Goal: Transaction & Acquisition: Purchase product/service

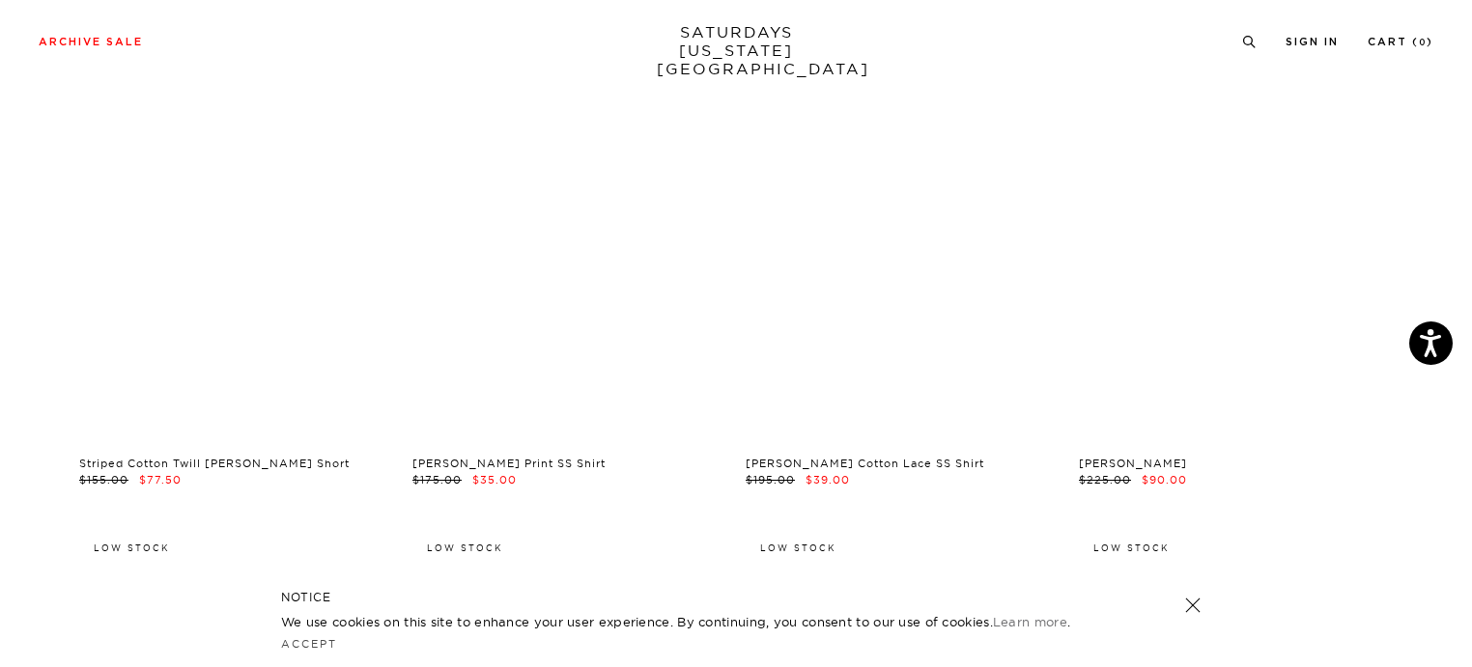
scroll to position [13374, 12]
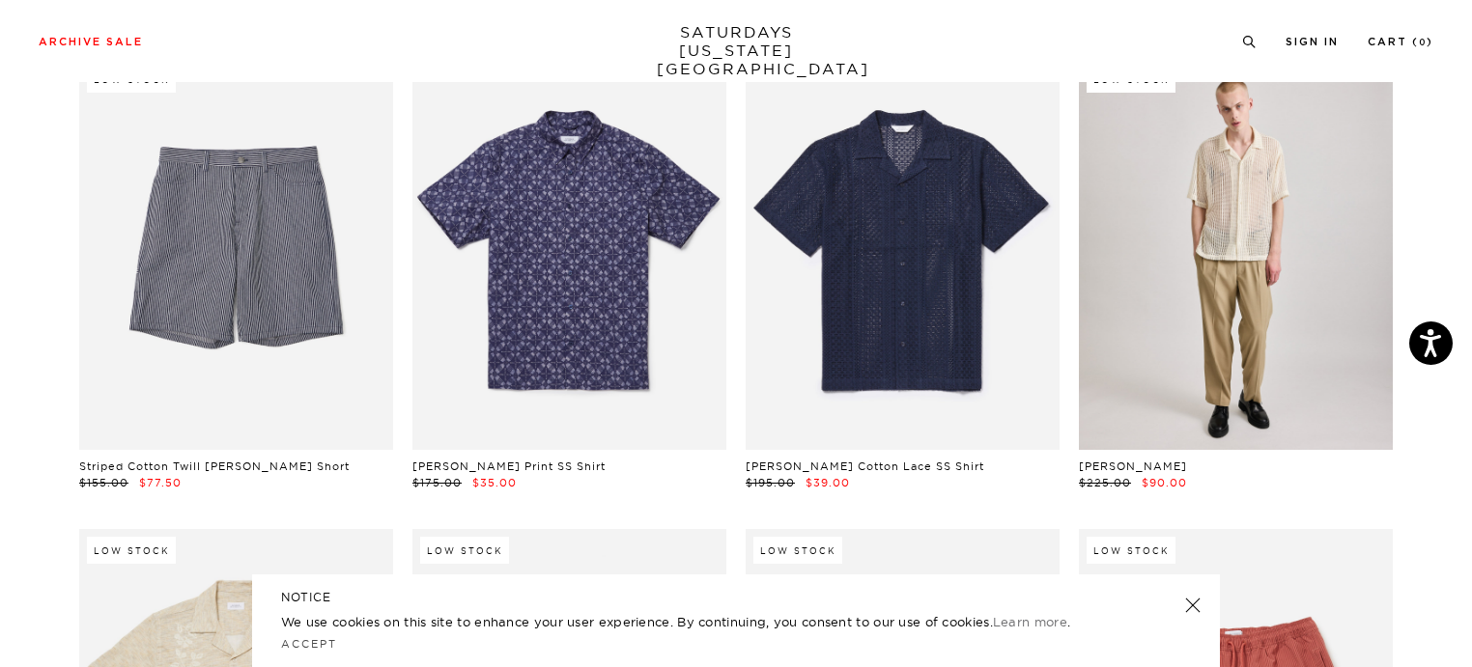
click at [1228, 289] on link at bounding box center [1236, 254] width 314 height 392
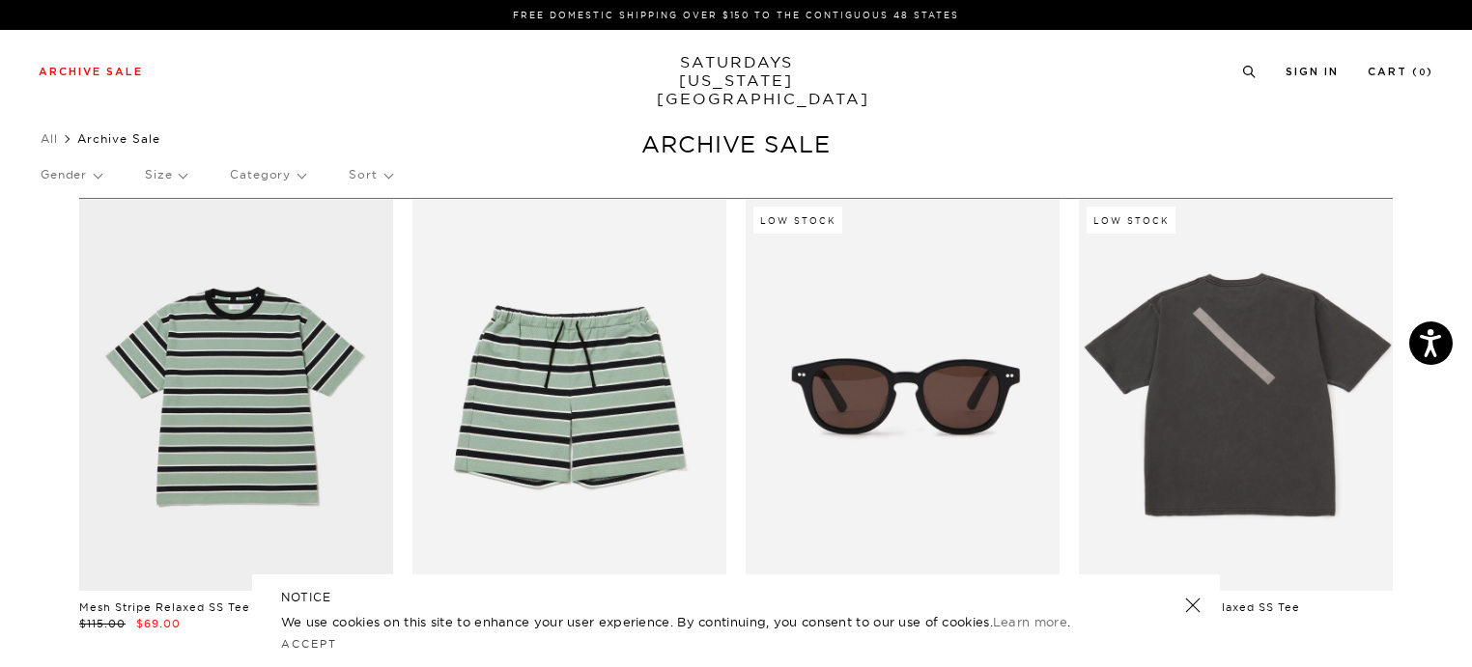
click at [730, 69] on link "SATURDAYS NEW YORK CITY" at bounding box center [736, 80] width 159 height 55
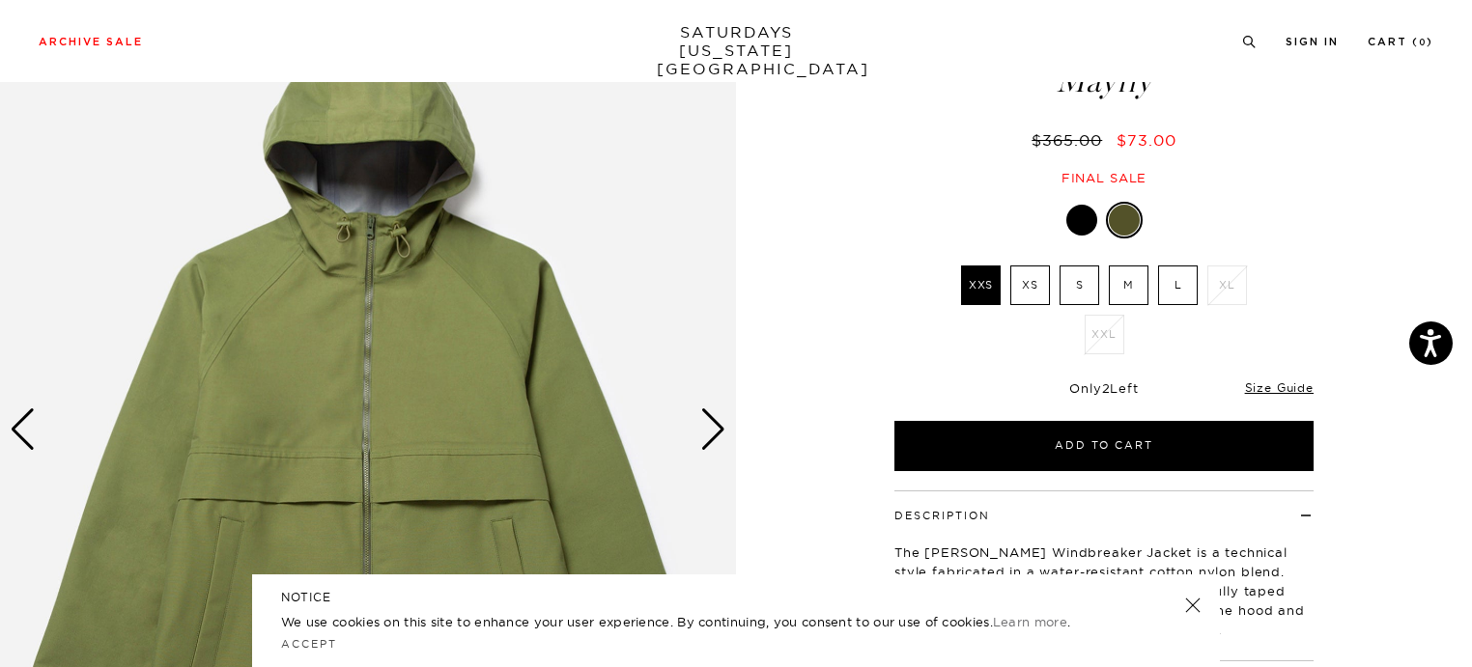
scroll to position [142, 0]
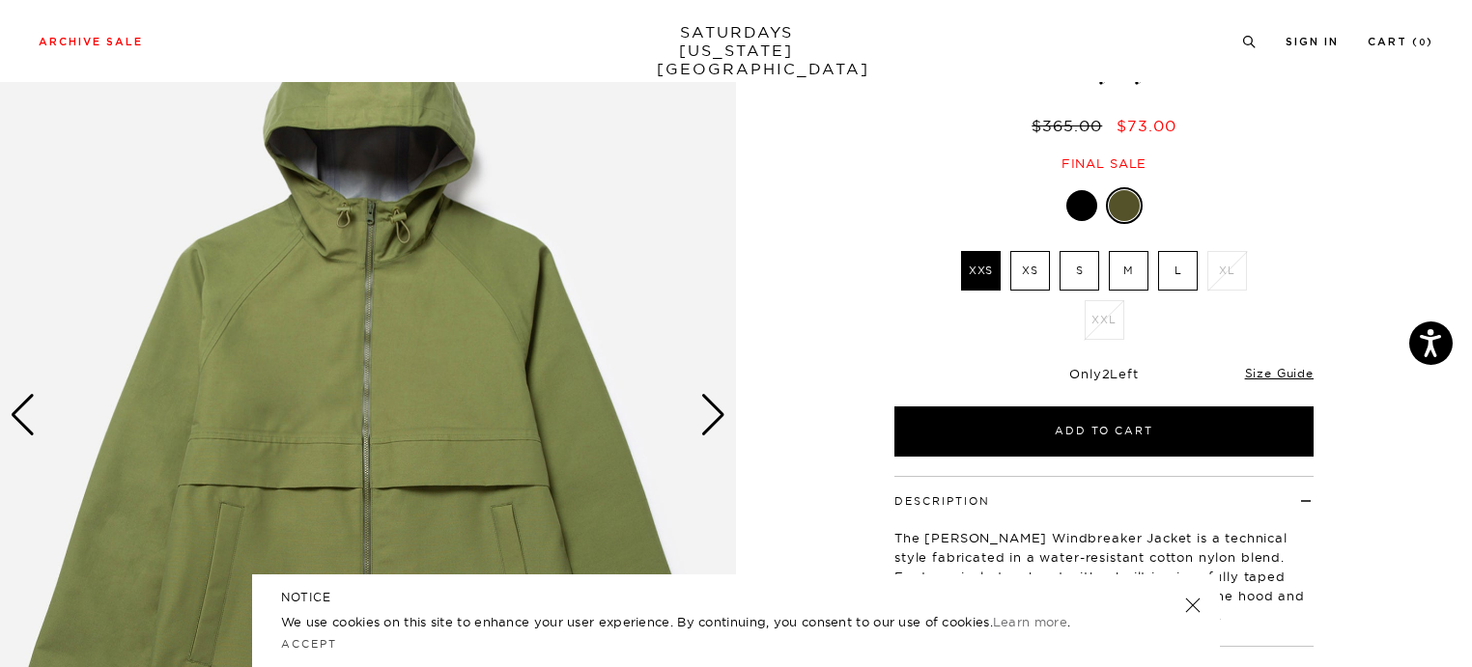
click at [1090, 202] on div at bounding box center [1081, 205] width 31 height 31
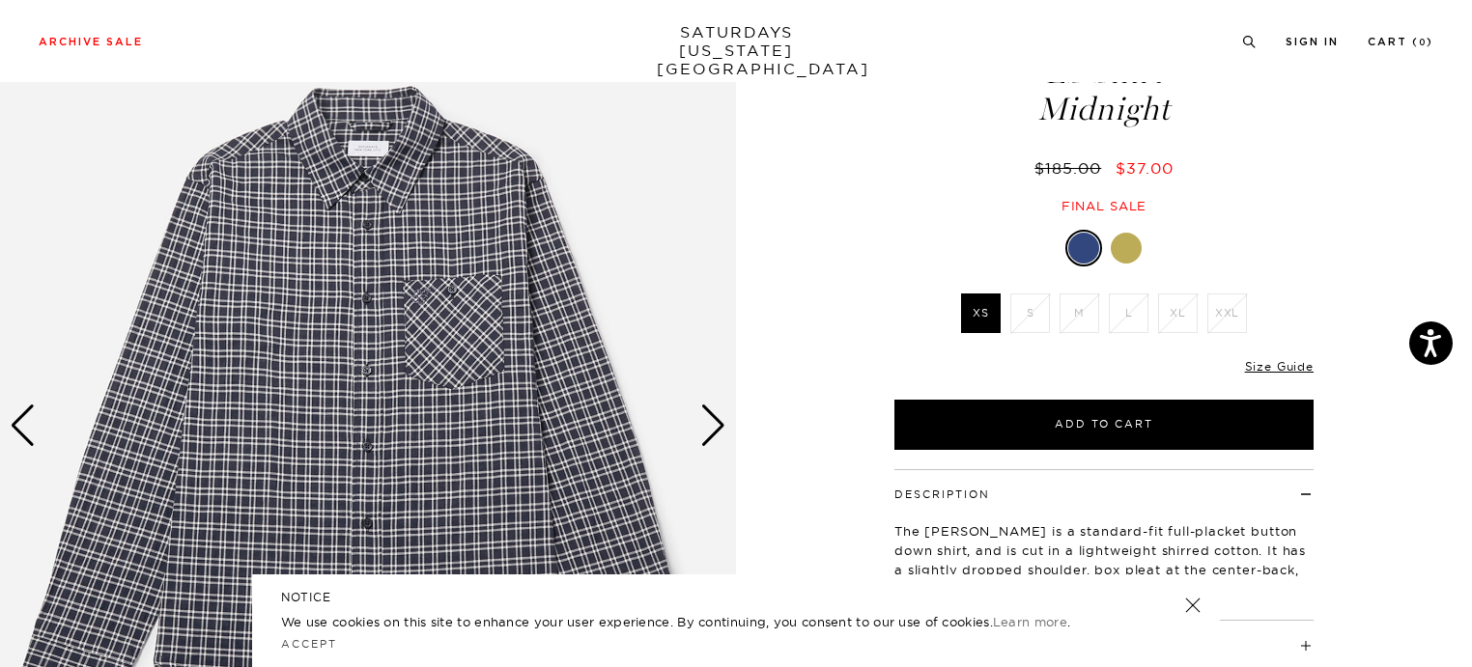
scroll to position [133, 0]
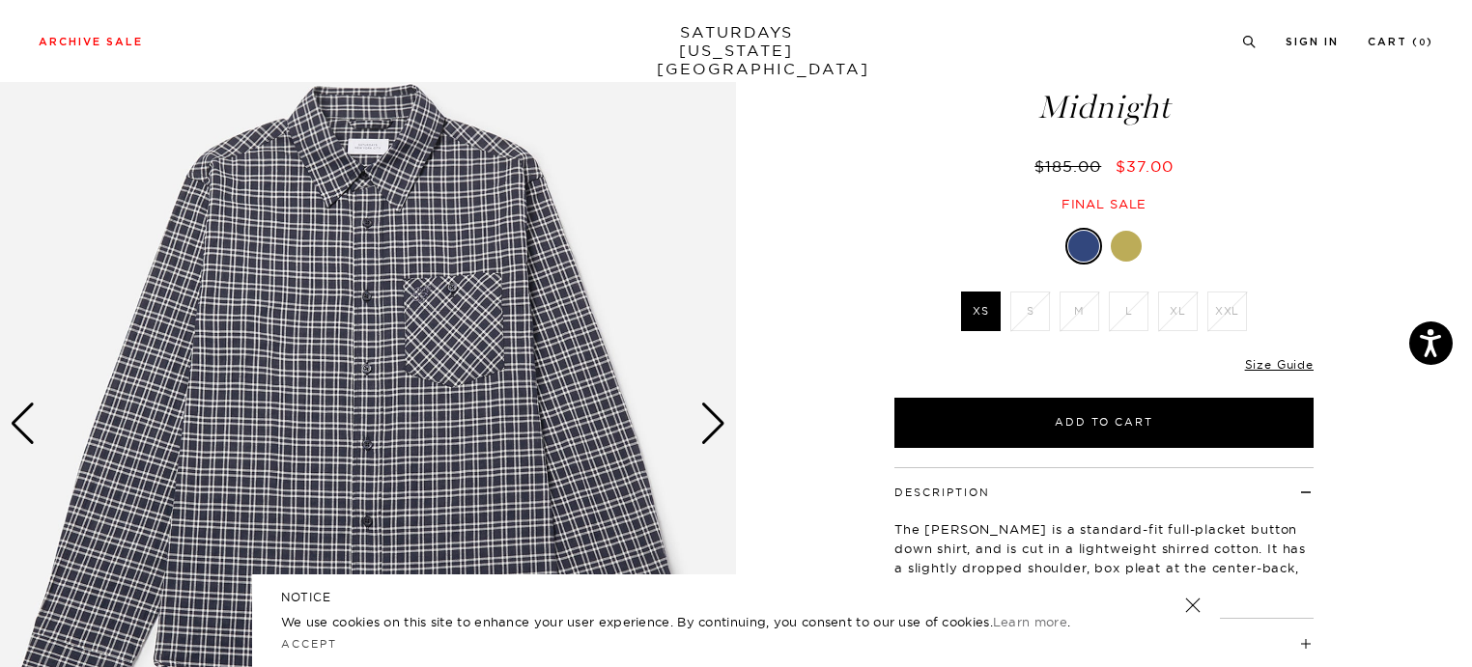
click at [719, 425] on div "Next slide" at bounding box center [713, 424] width 26 height 42
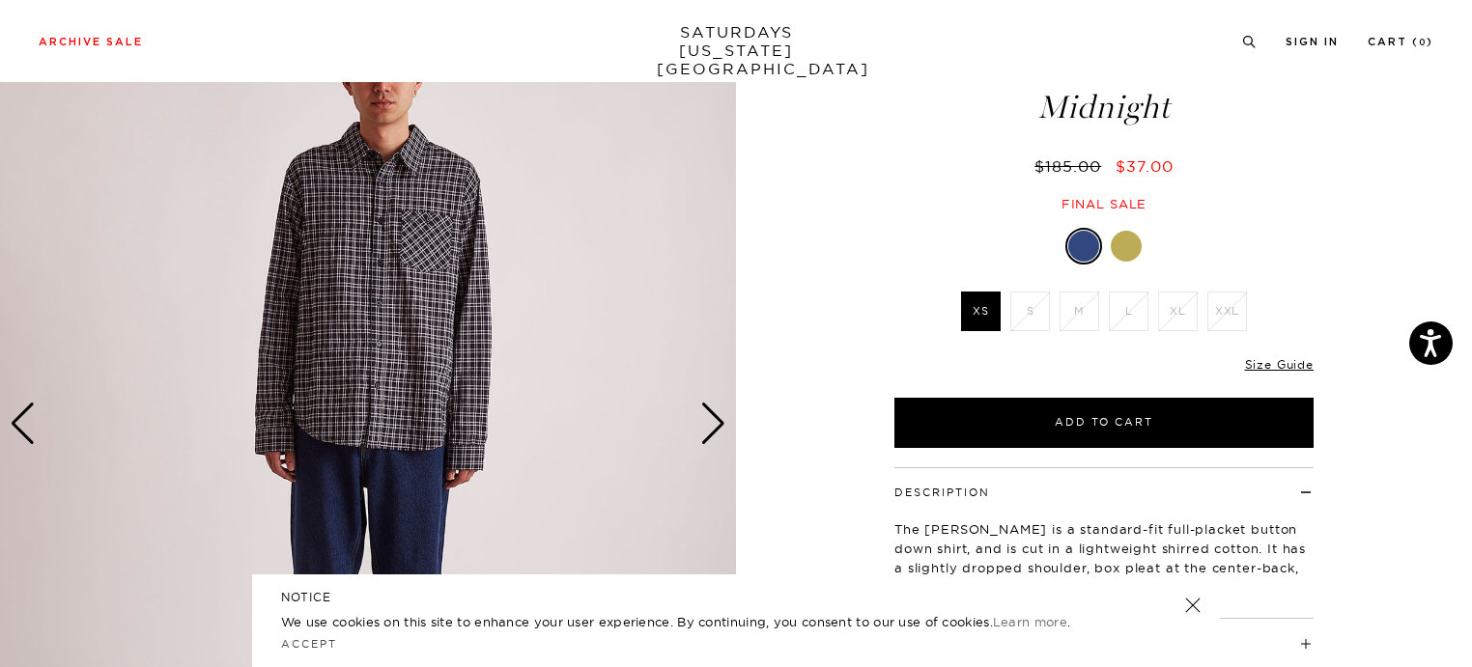
click at [719, 425] on div "Next slide" at bounding box center [713, 424] width 26 height 42
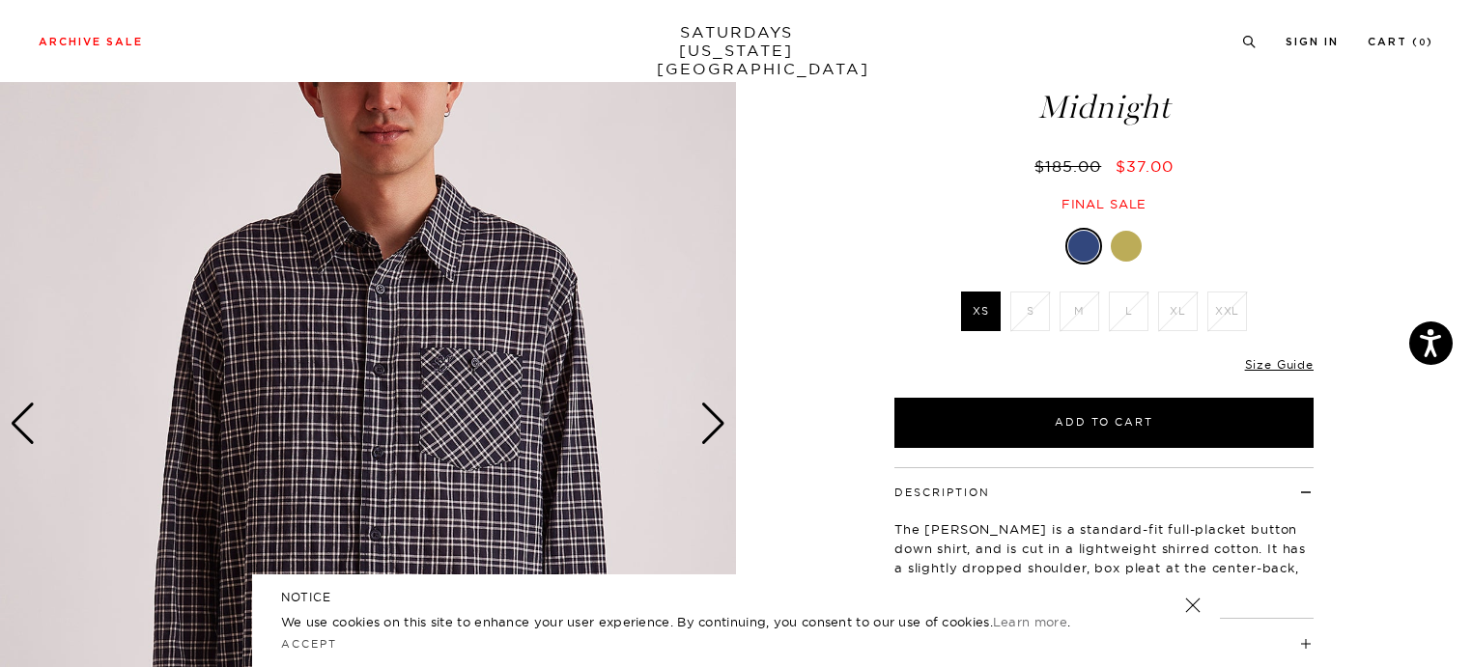
click at [719, 425] on div "Next slide" at bounding box center [713, 424] width 26 height 42
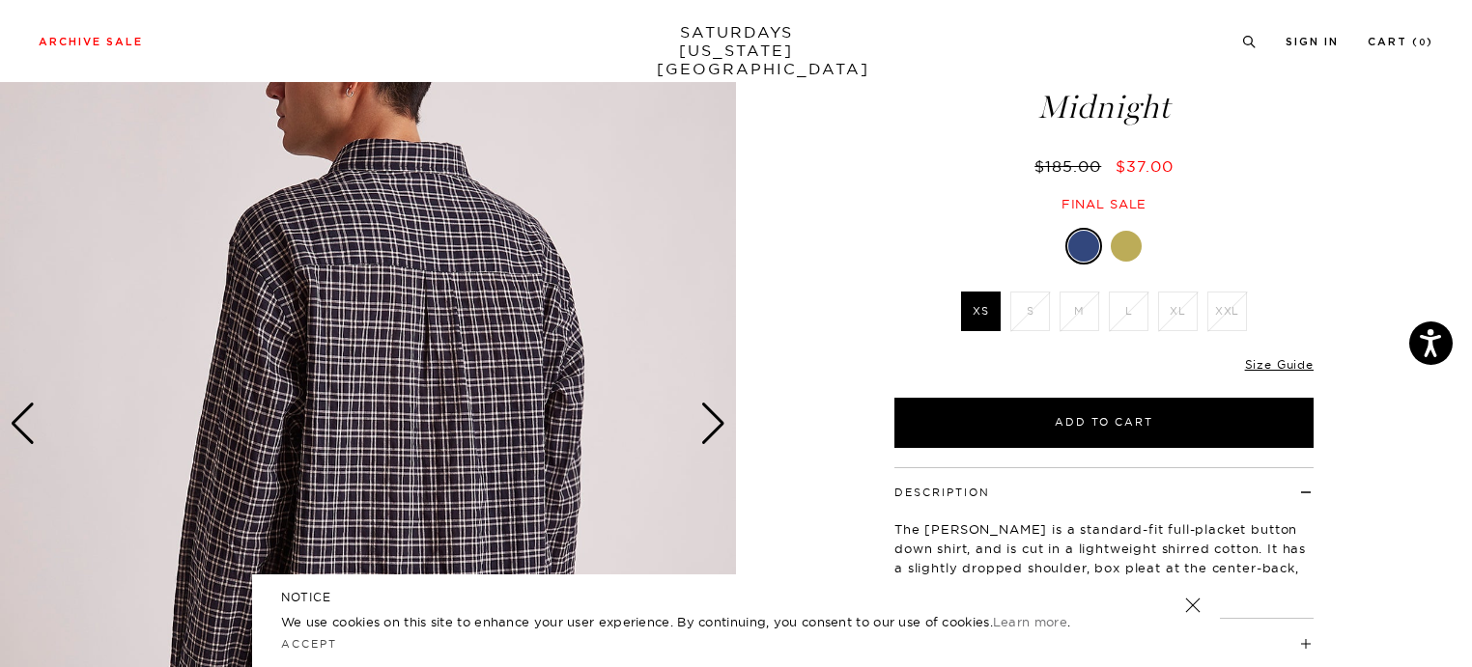
click at [719, 425] on div "Next slide" at bounding box center [713, 424] width 26 height 42
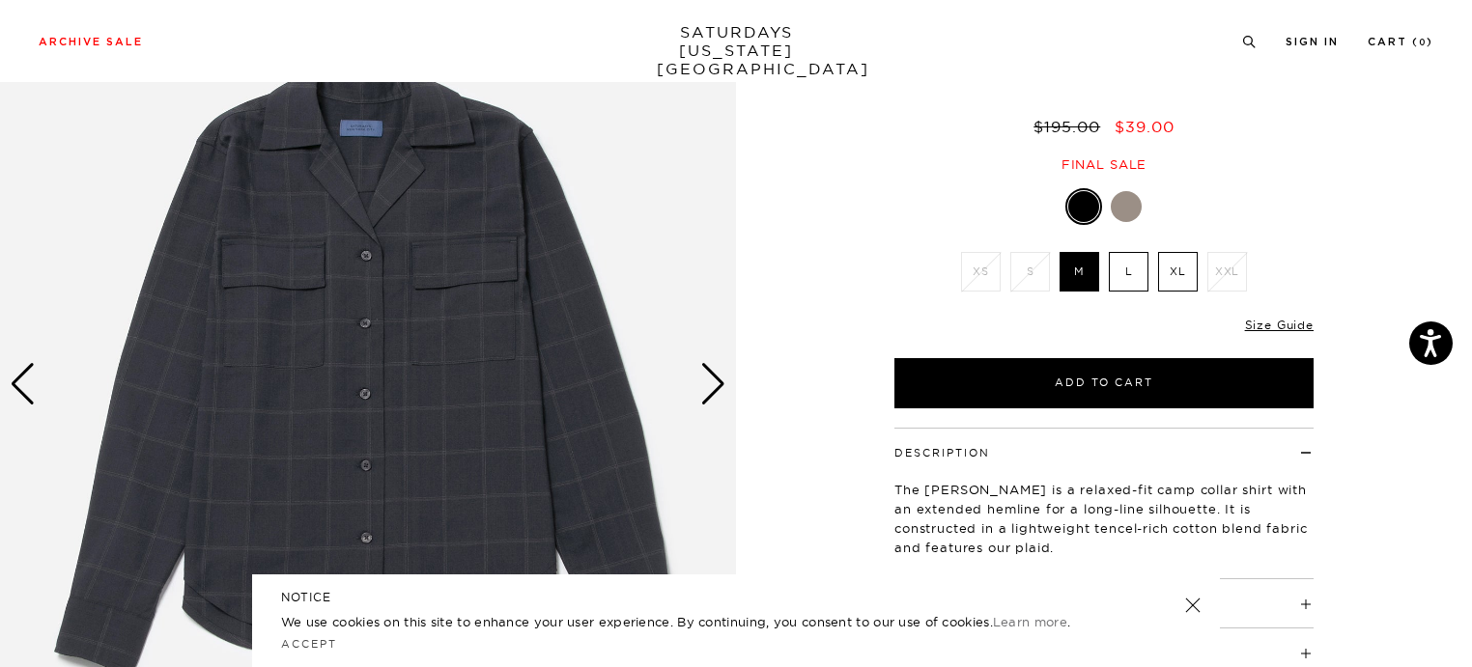
scroll to position [174, 0]
click at [711, 382] on div "Next slide" at bounding box center [713, 383] width 26 height 42
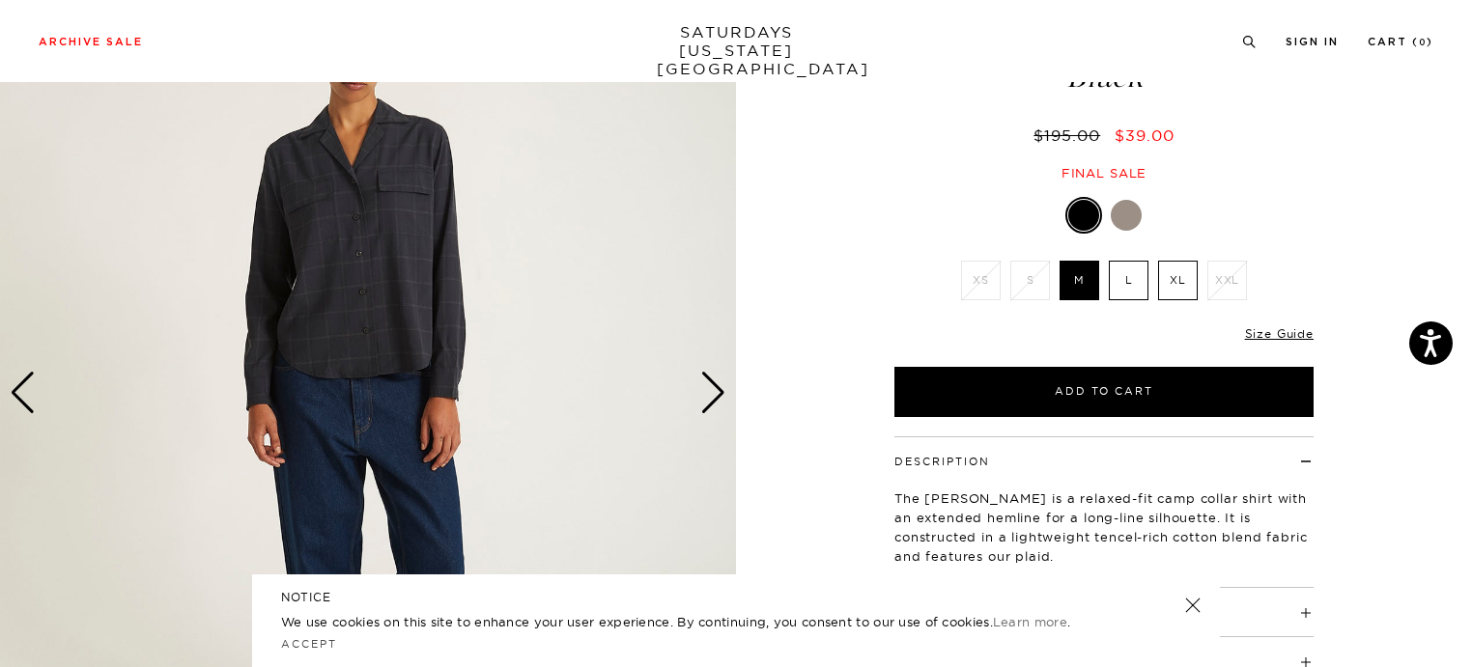
scroll to position [162, 4]
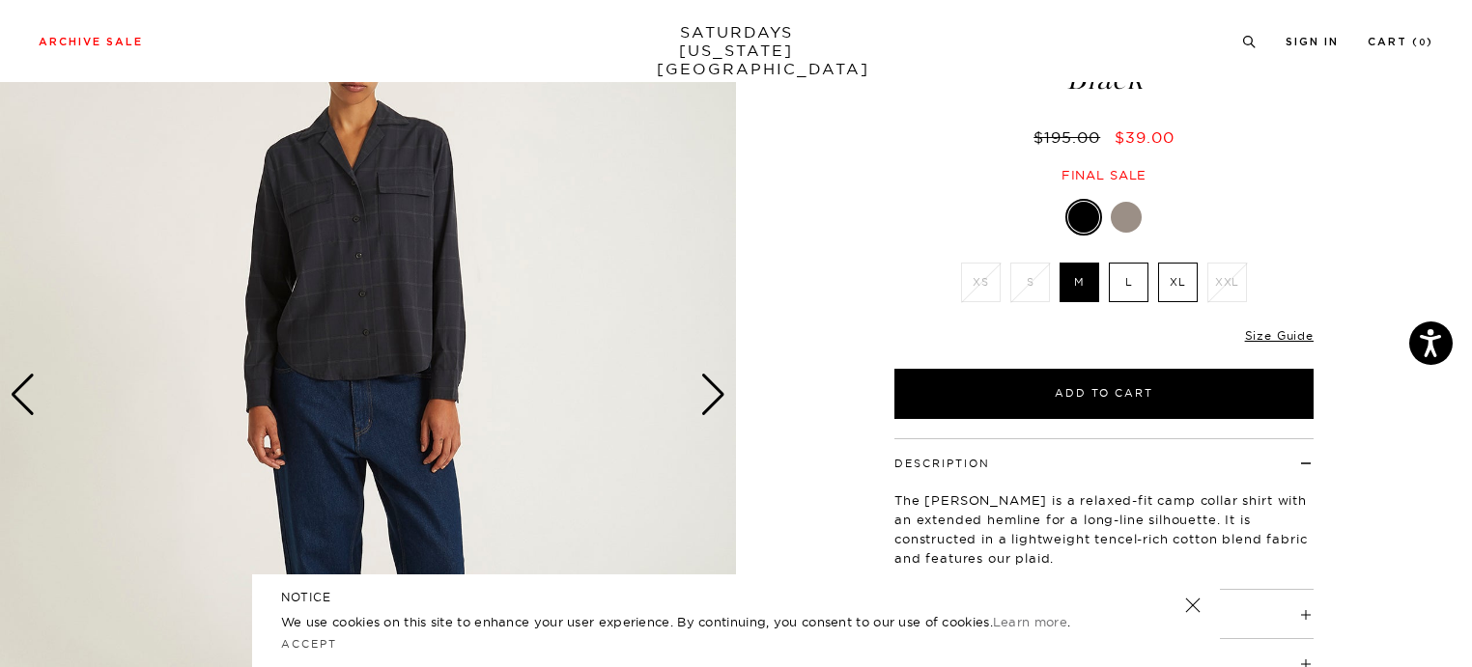
click at [711, 382] on div "Next slide" at bounding box center [713, 395] width 26 height 42
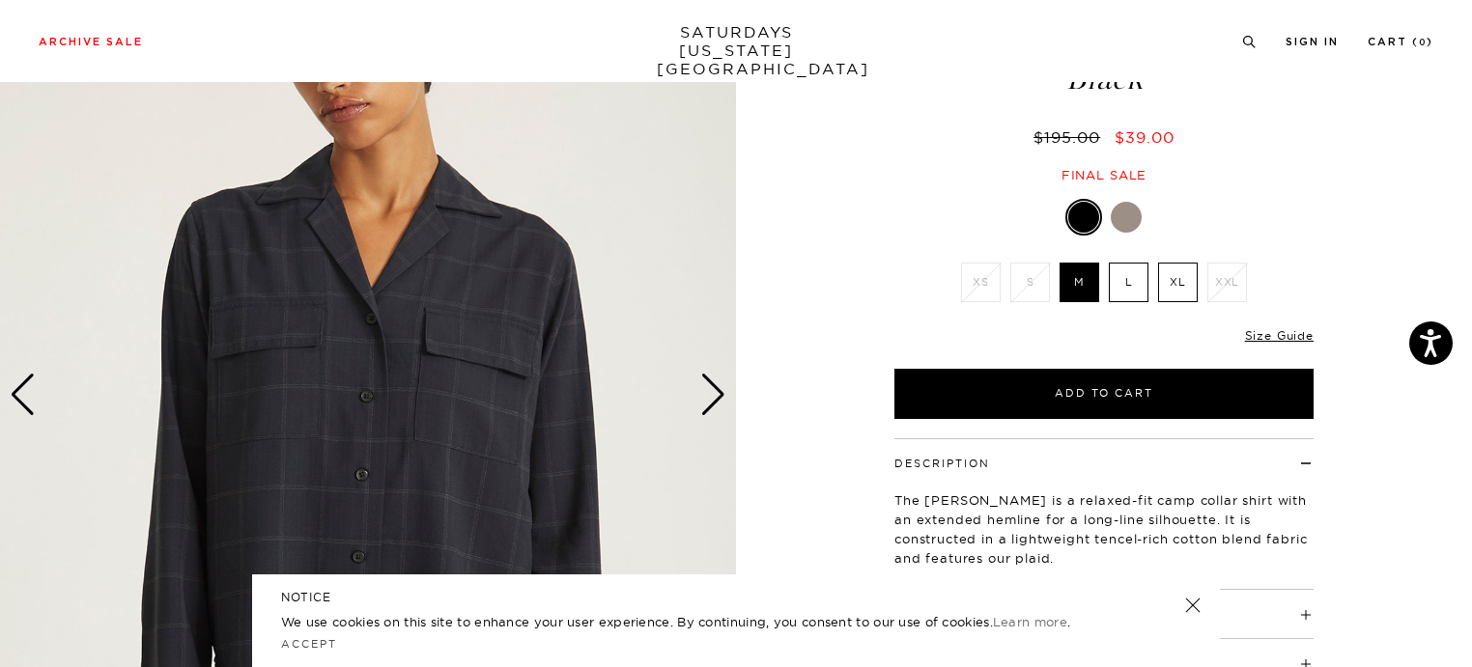
click at [711, 382] on div "Next slide" at bounding box center [713, 395] width 26 height 42
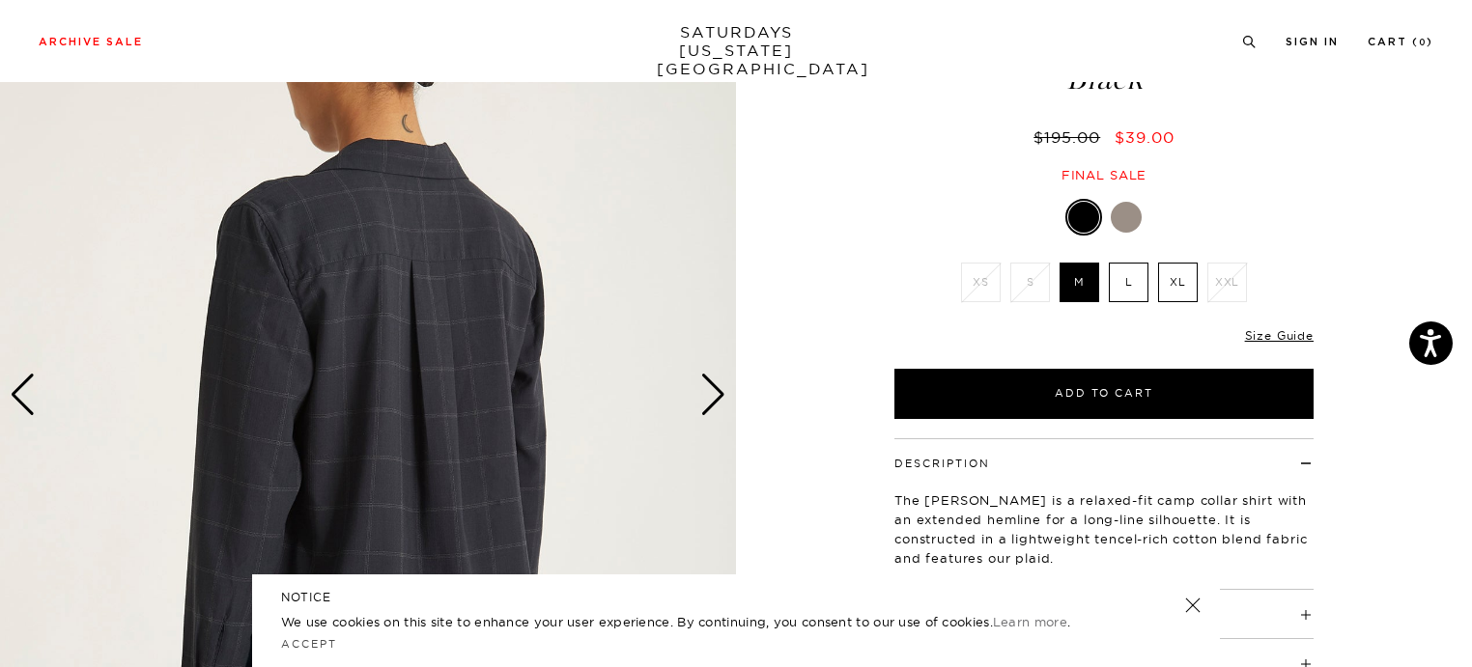
click at [711, 382] on div "Next slide" at bounding box center [713, 395] width 26 height 42
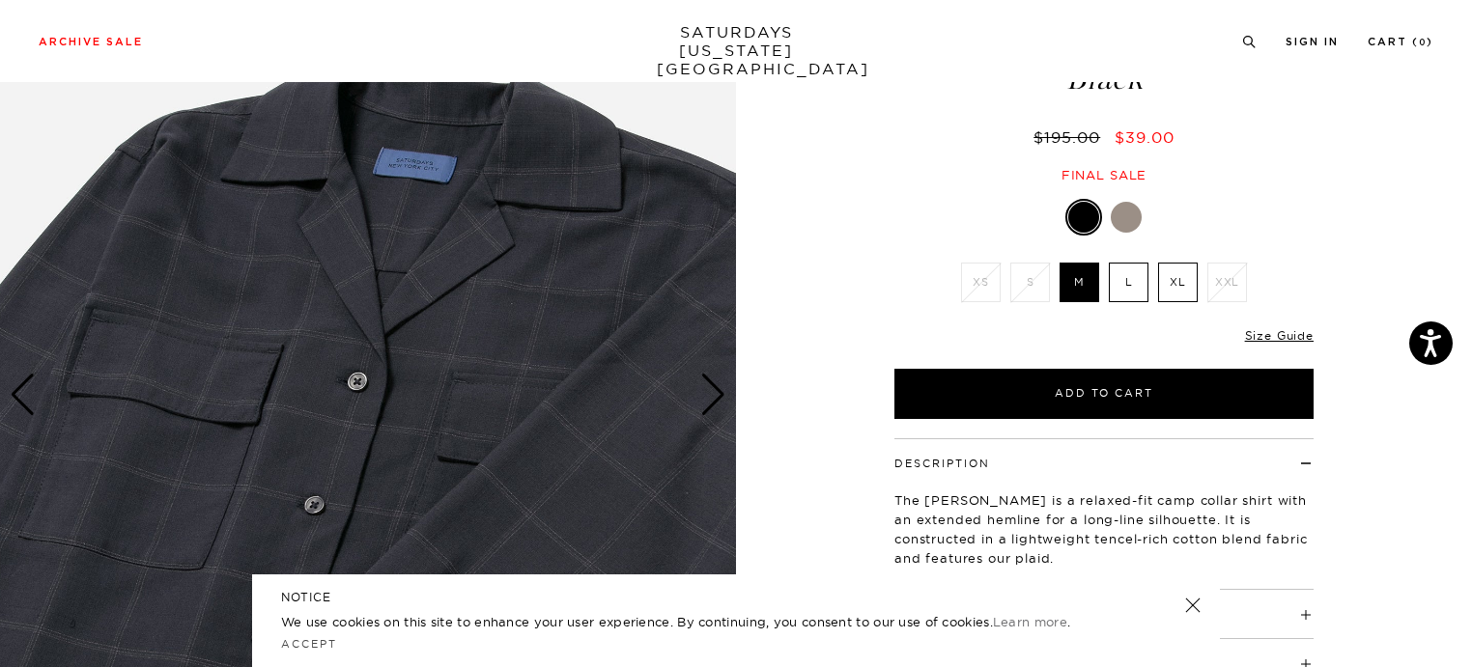
click at [711, 382] on div "Next slide" at bounding box center [713, 395] width 26 height 42
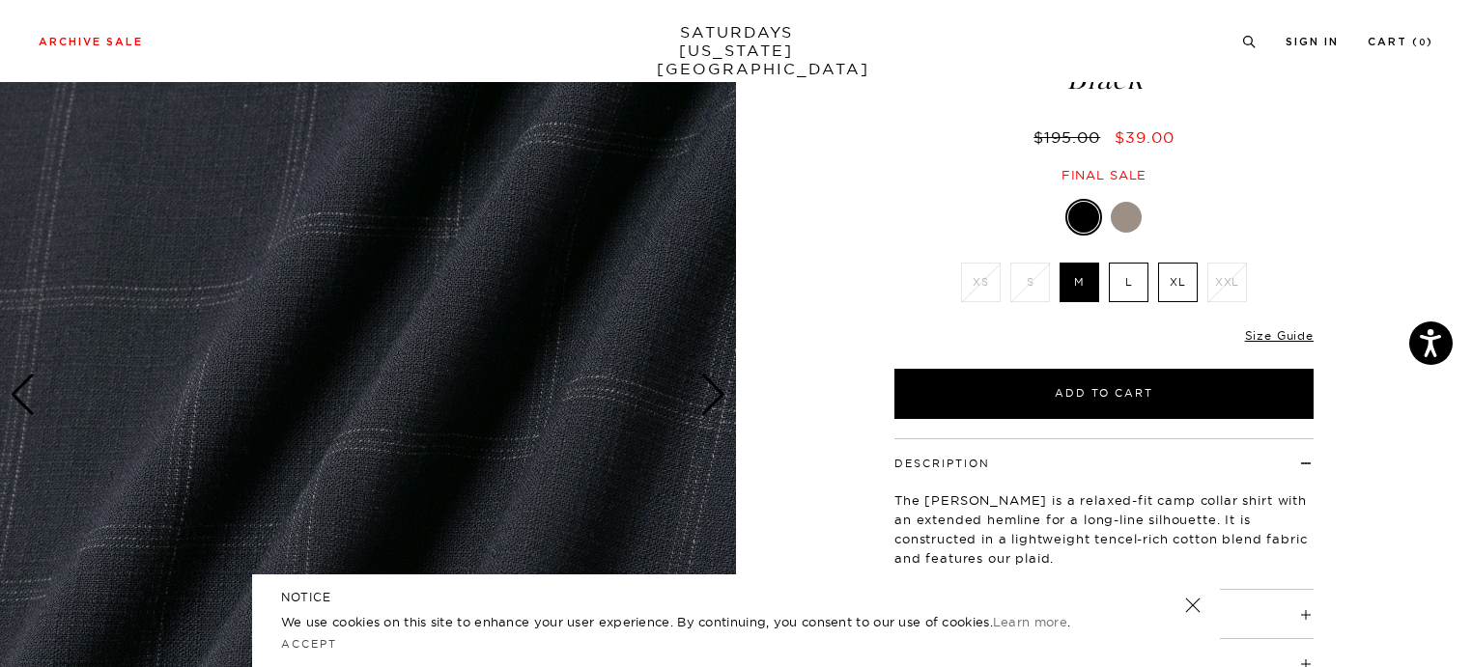
click at [711, 382] on div "Next slide" at bounding box center [713, 395] width 26 height 42
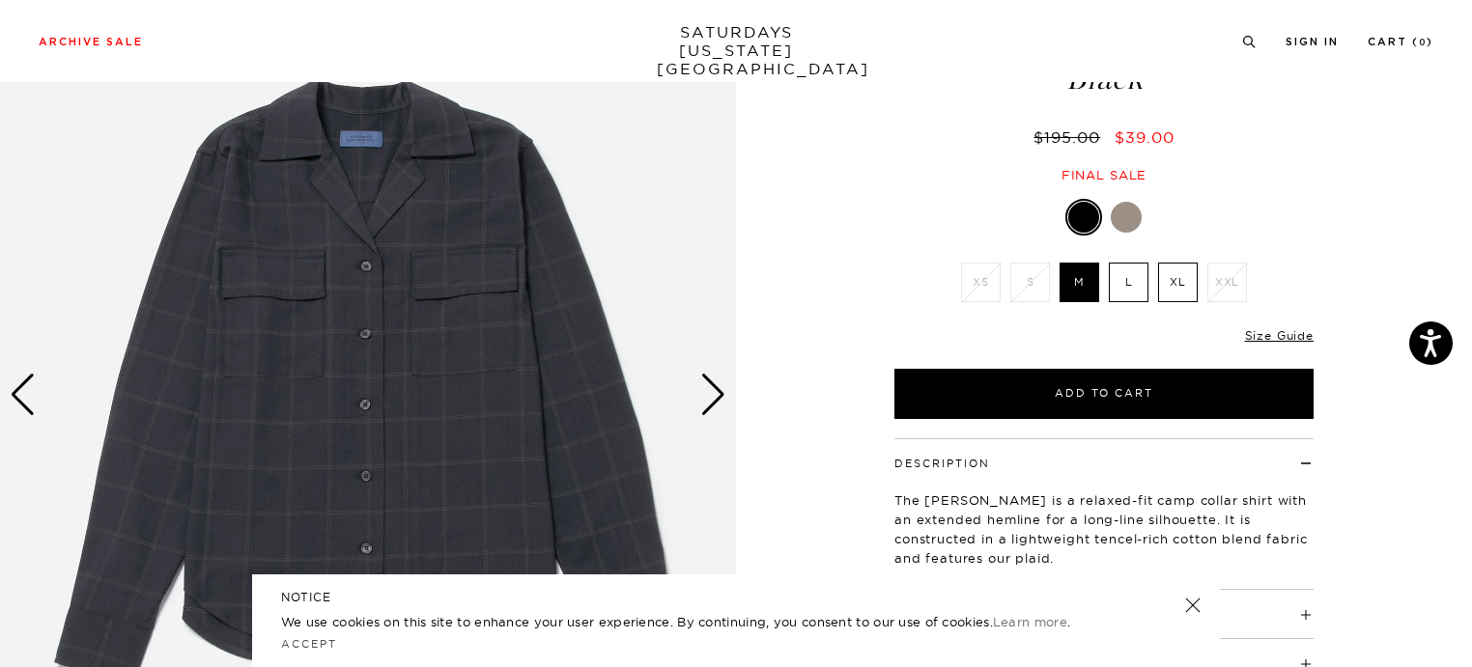
click at [711, 382] on div "Next slide" at bounding box center [713, 395] width 26 height 42
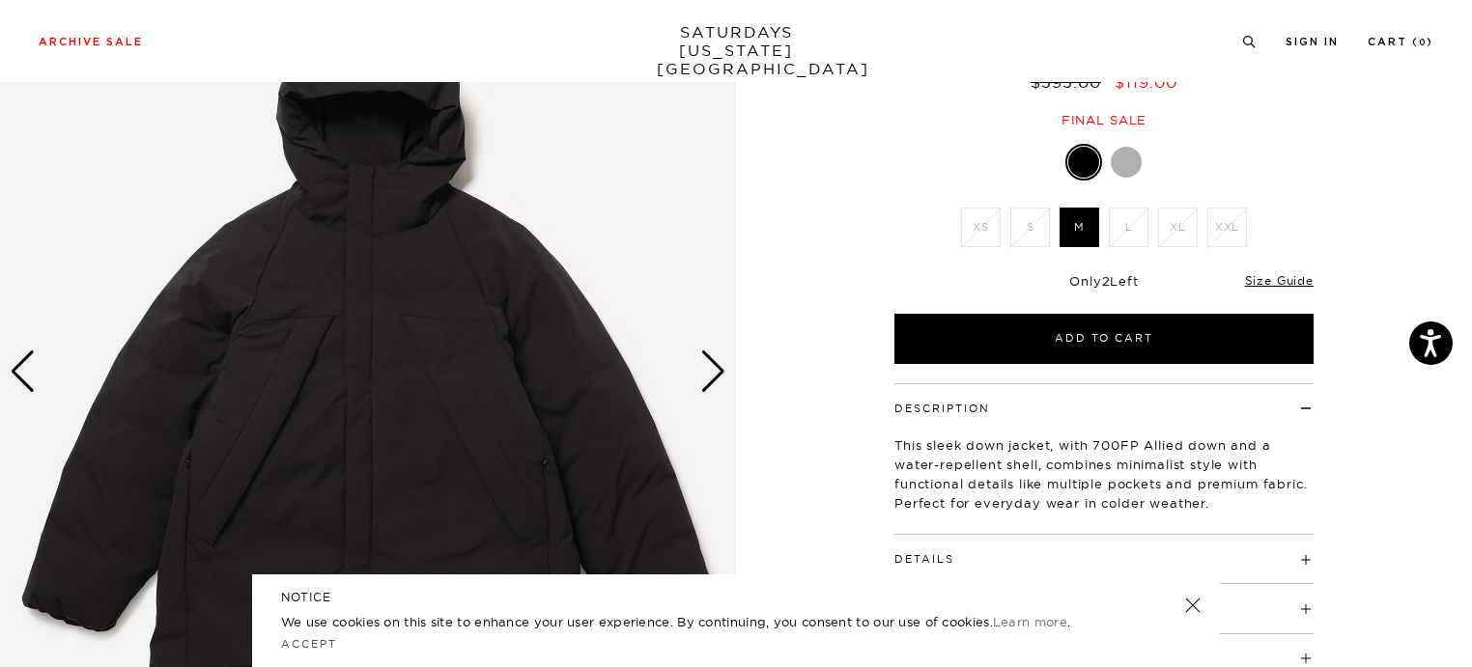
scroll to position [184, 12]
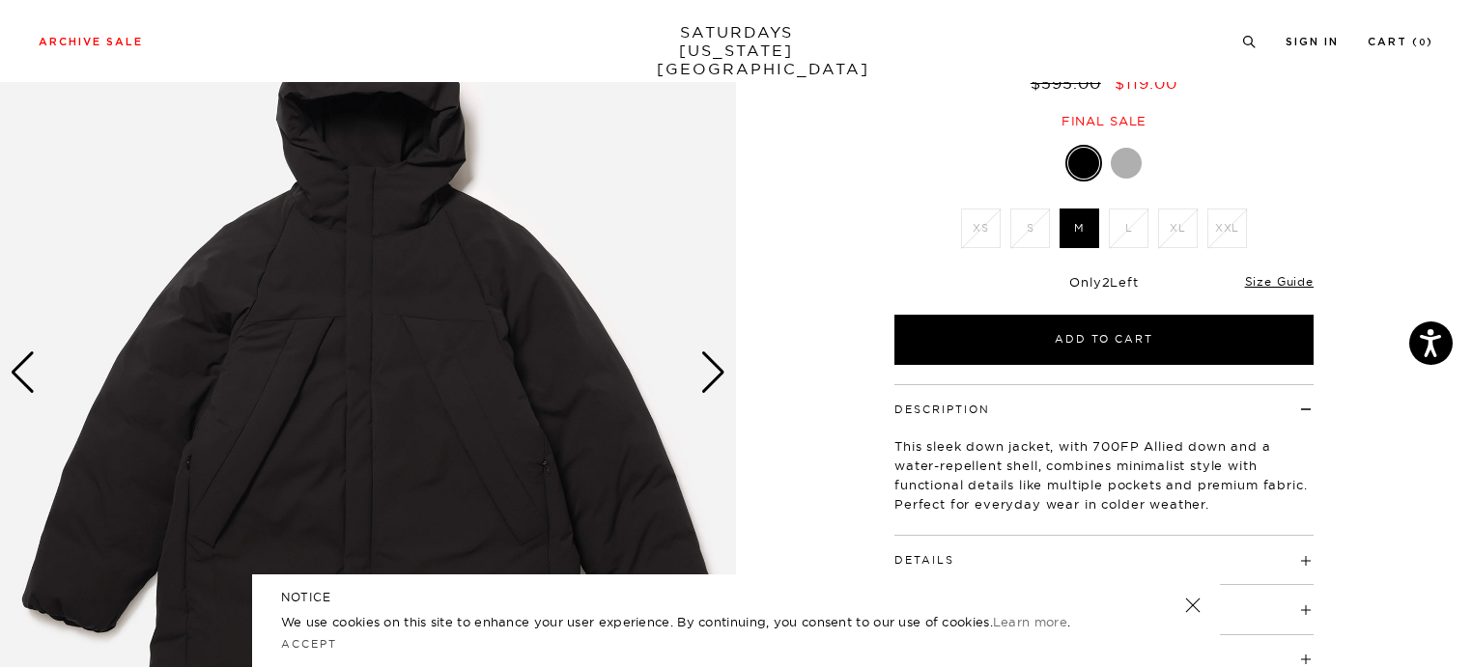
click at [705, 371] on div "Next slide" at bounding box center [713, 373] width 26 height 42
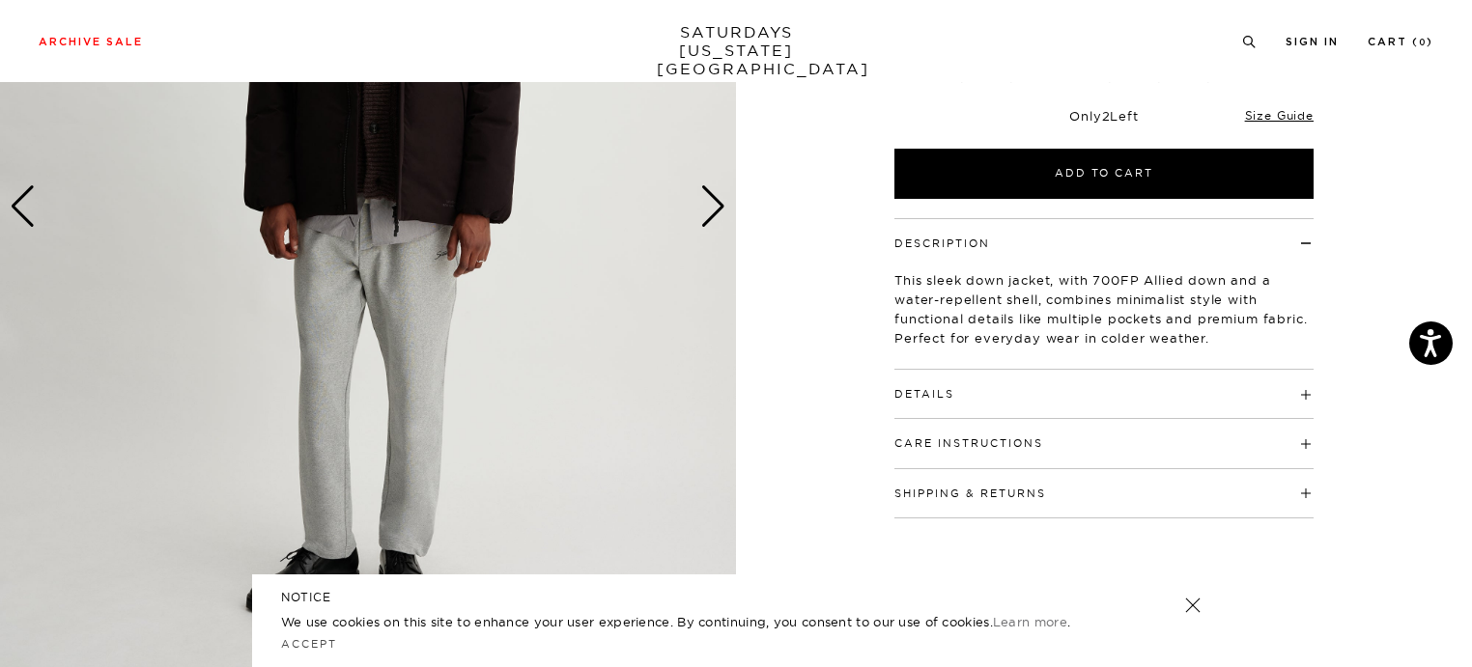
scroll to position [348, 12]
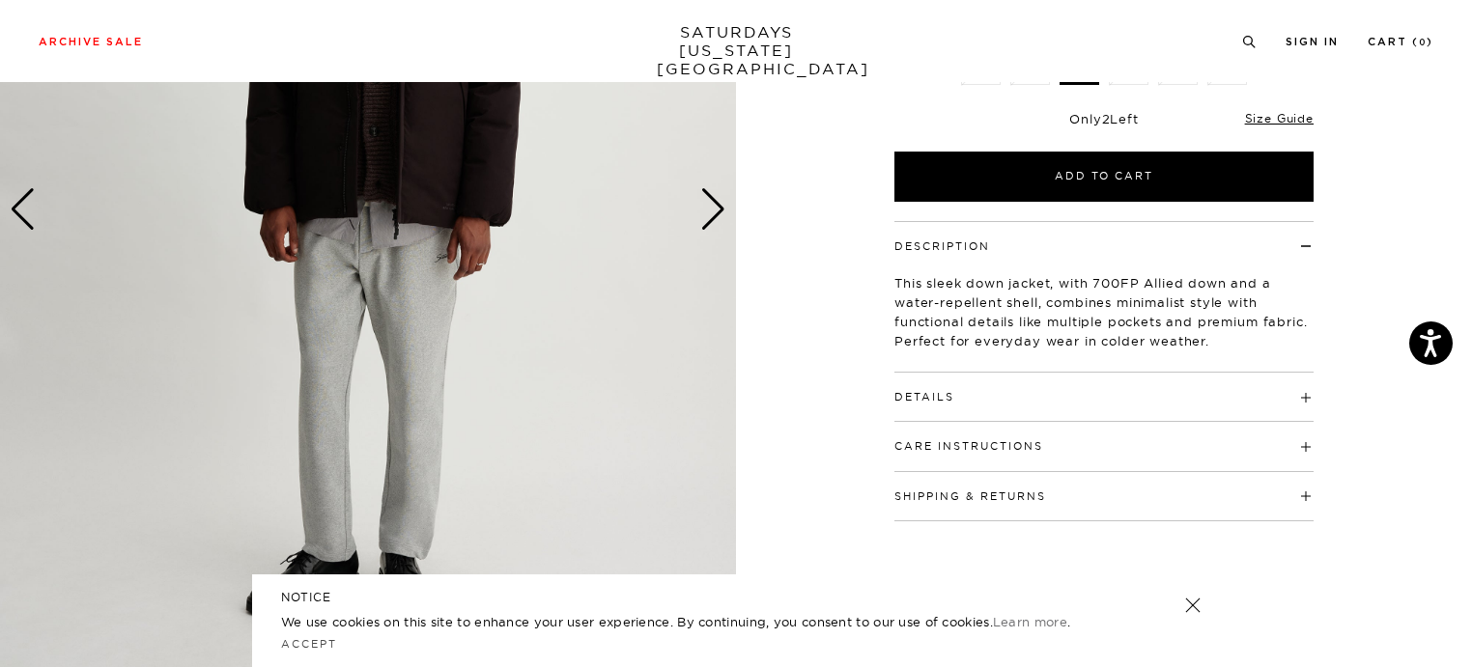
click at [955, 380] on h4 "Details" at bounding box center [1103, 389] width 419 height 32
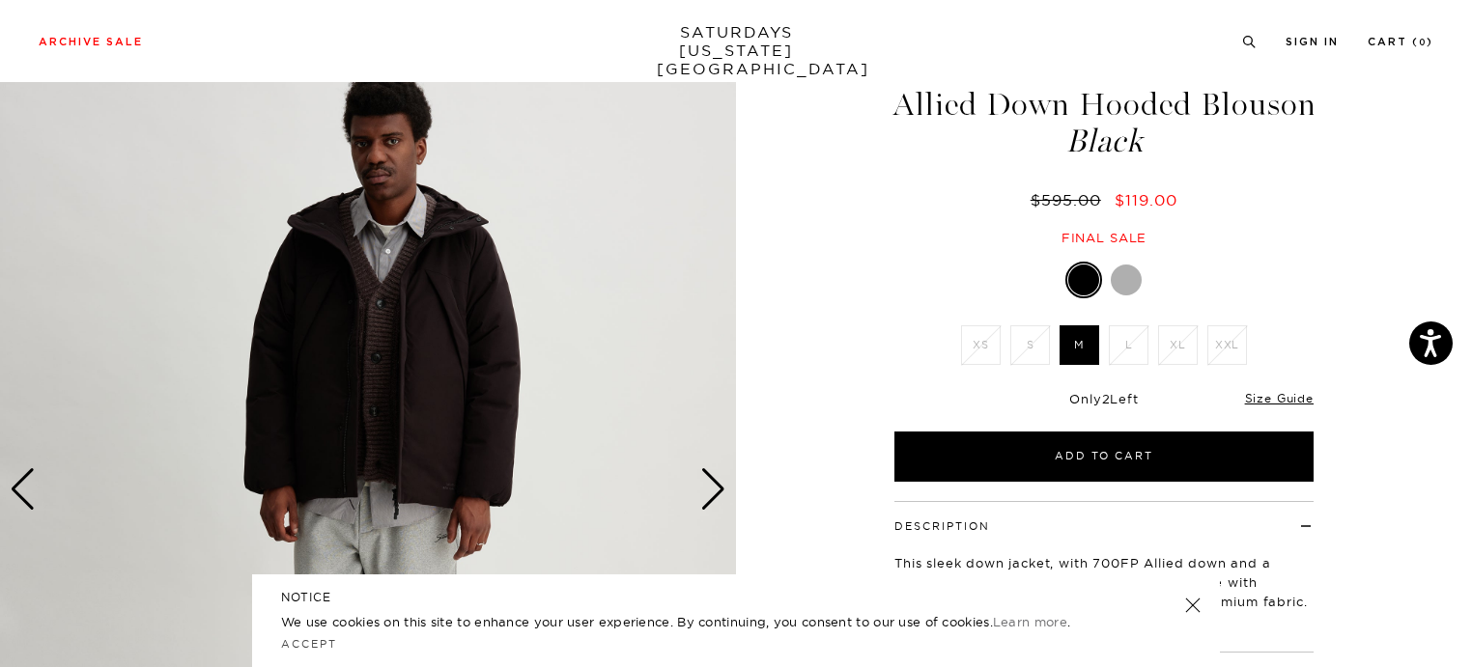
scroll to position [66, 12]
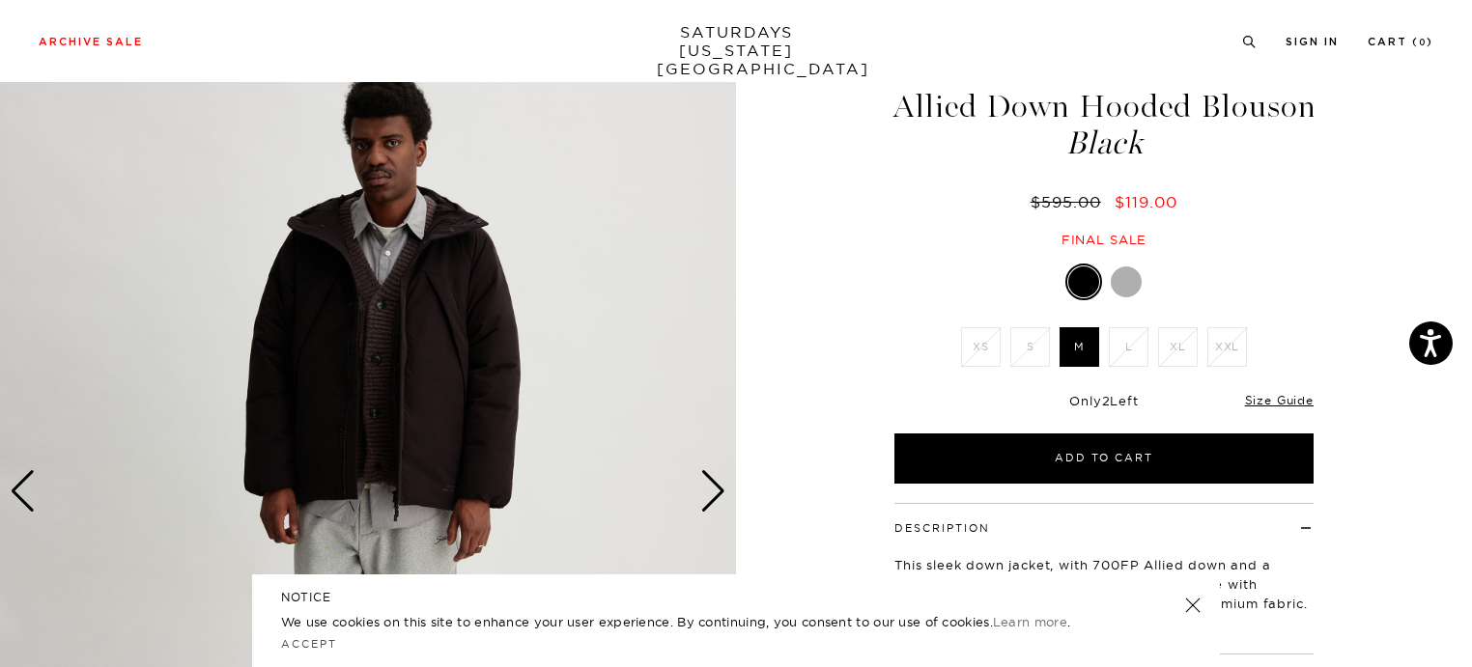
click at [701, 479] on div "Next slide" at bounding box center [713, 491] width 26 height 42
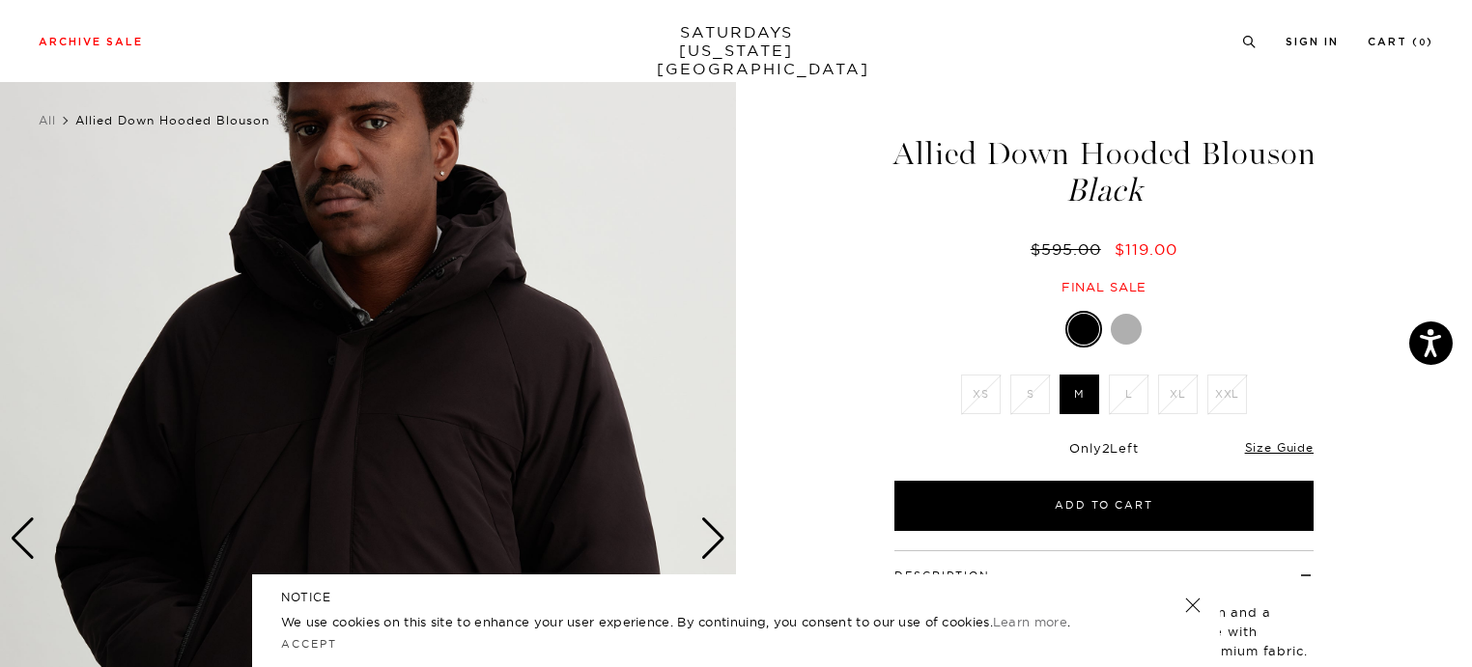
scroll to position [0, 12]
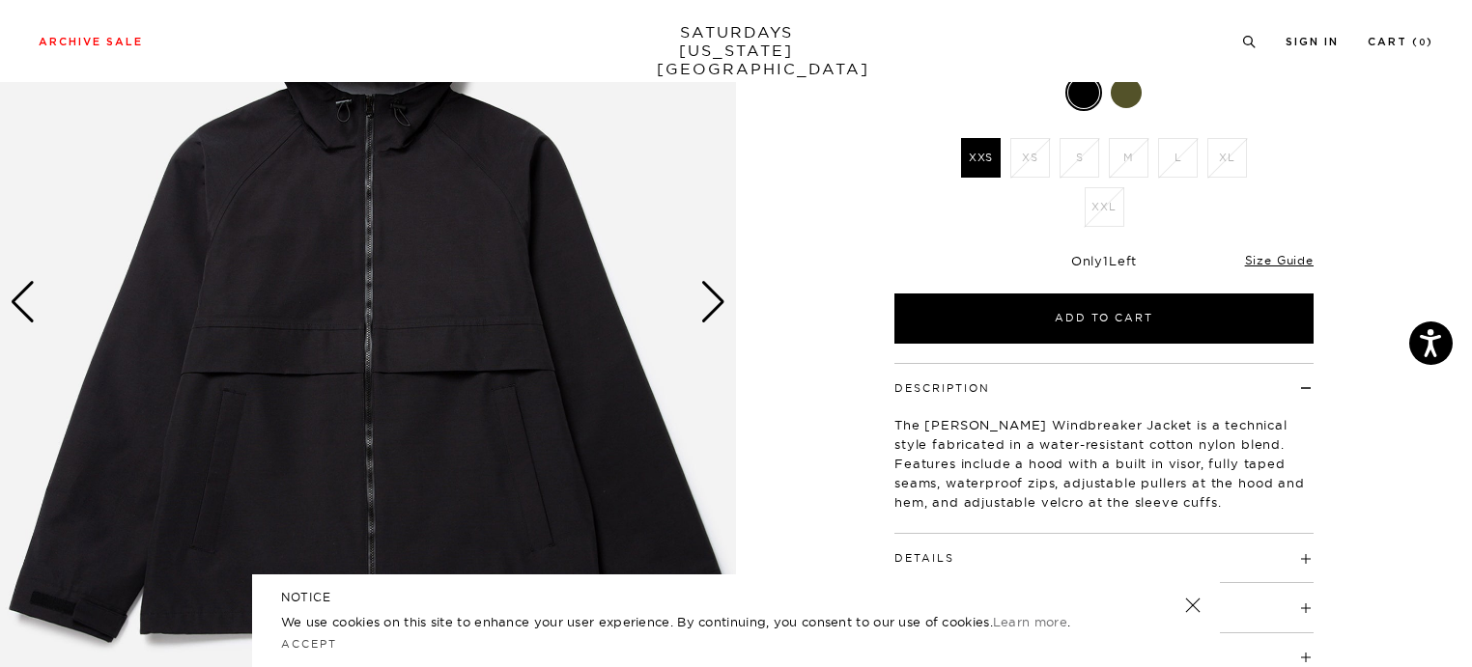
scroll to position [254, 0]
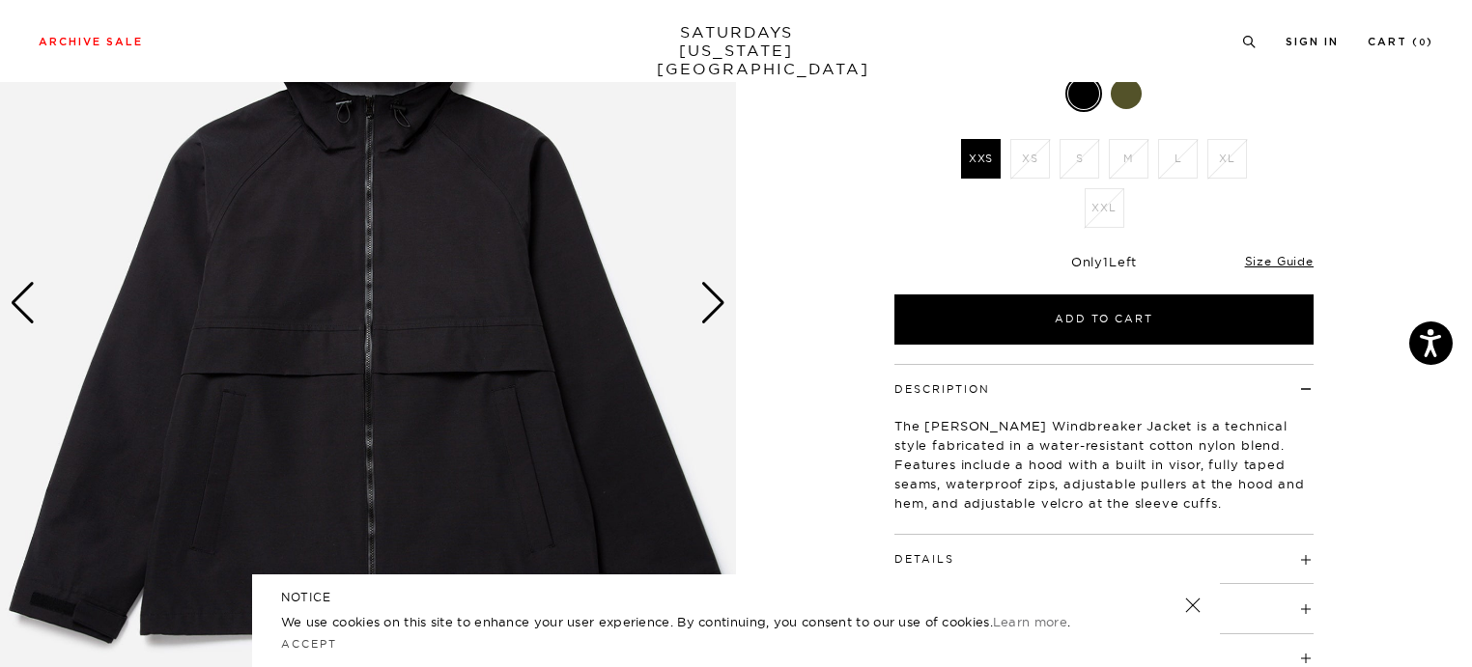
click at [709, 295] on div "Next slide" at bounding box center [713, 303] width 26 height 42
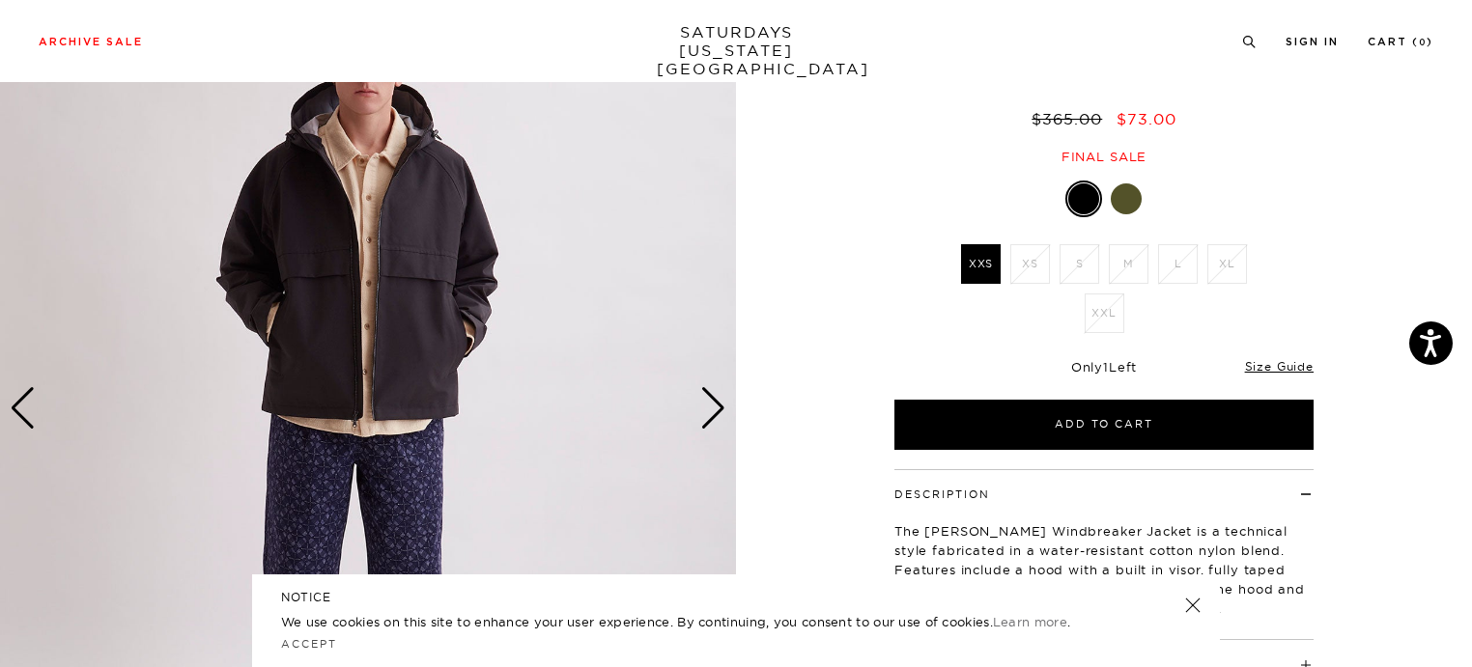
scroll to position [151, 0]
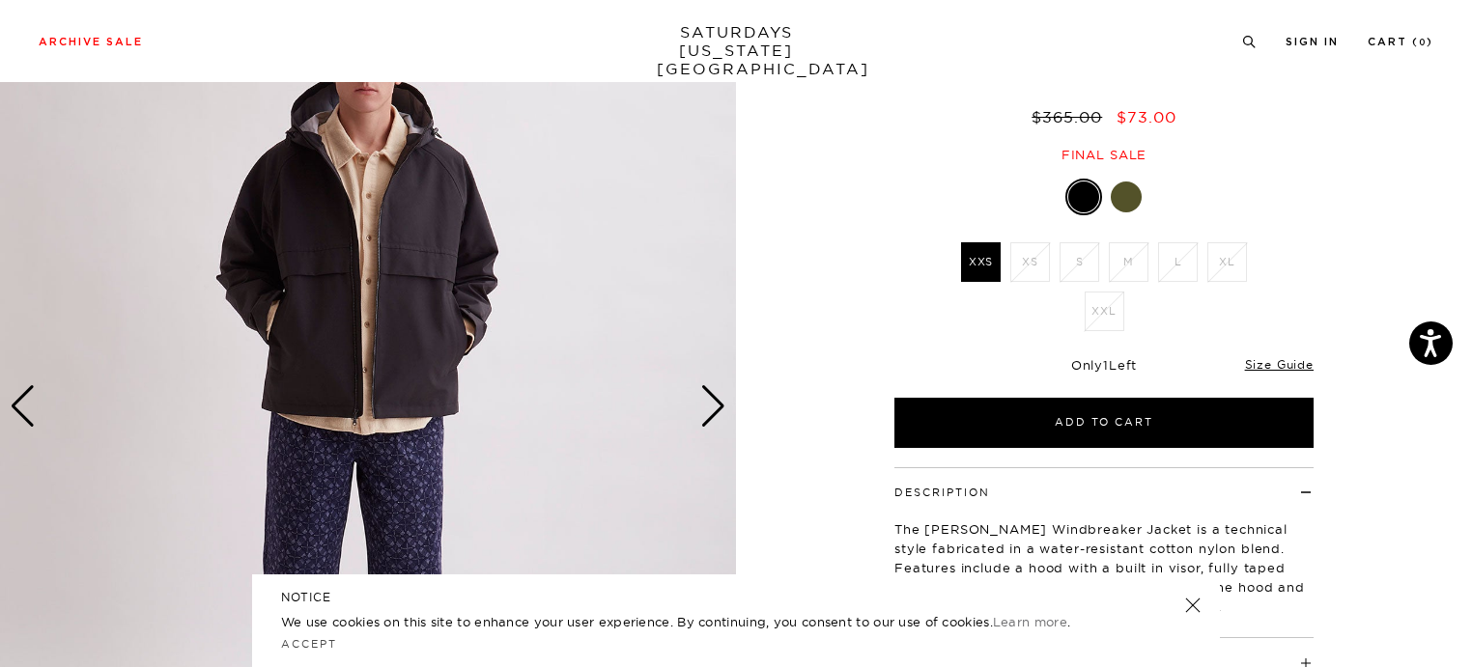
click at [721, 394] on div "Next slide" at bounding box center [713, 406] width 26 height 42
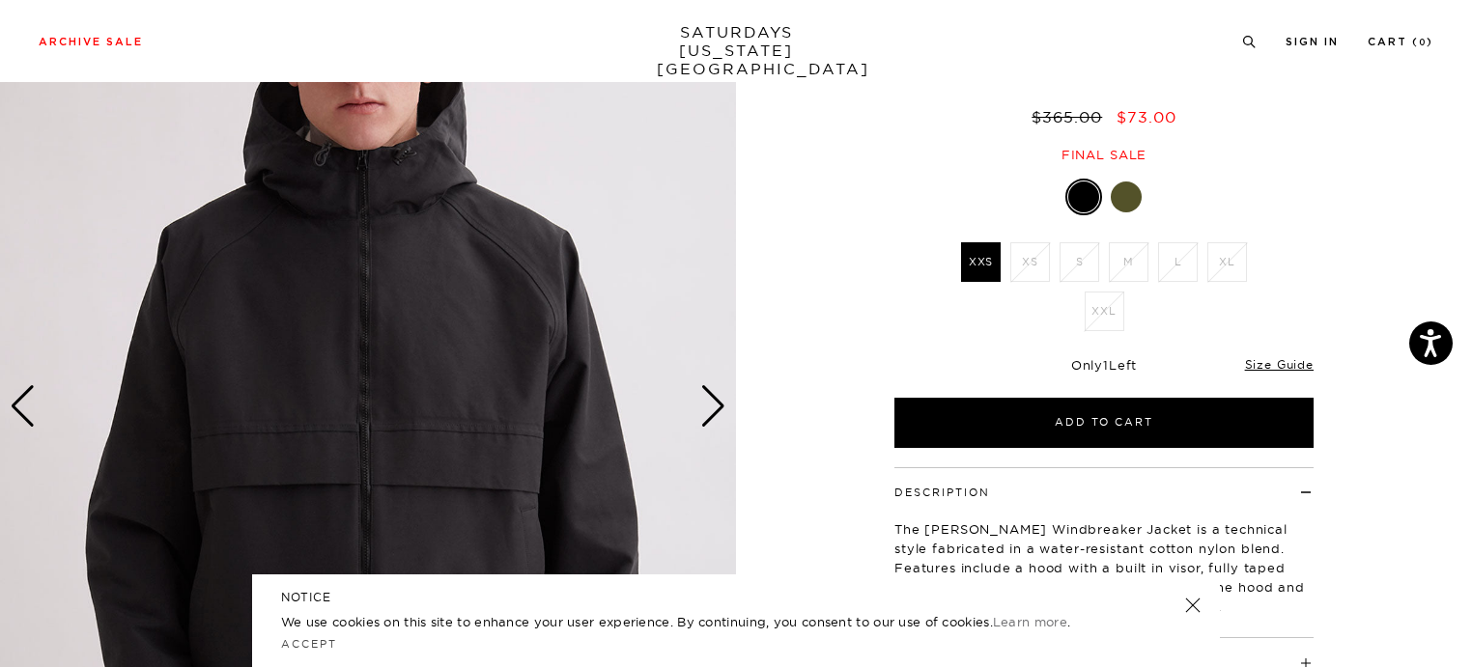
click at [721, 394] on div "Next slide" at bounding box center [713, 406] width 26 height 42
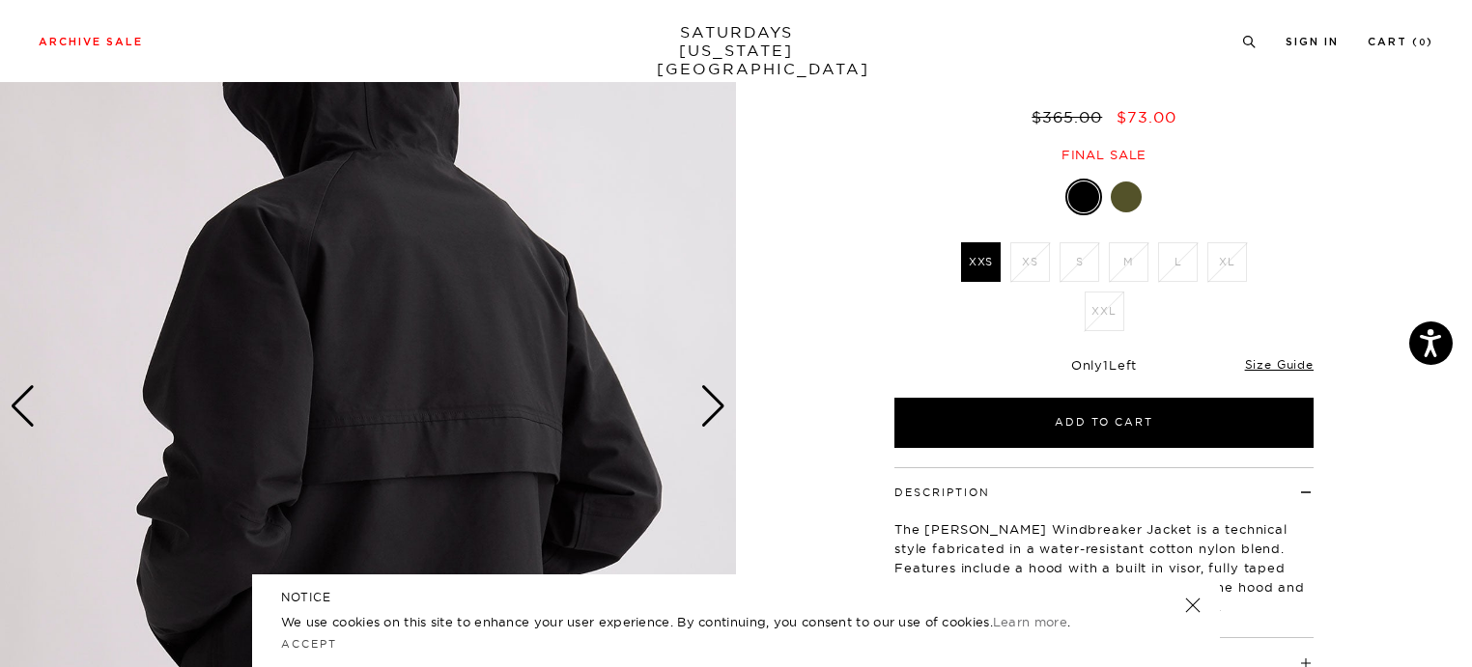
click at [721, 394] on div "Next slide" at bounding box center [713, 406] width 26 height 42
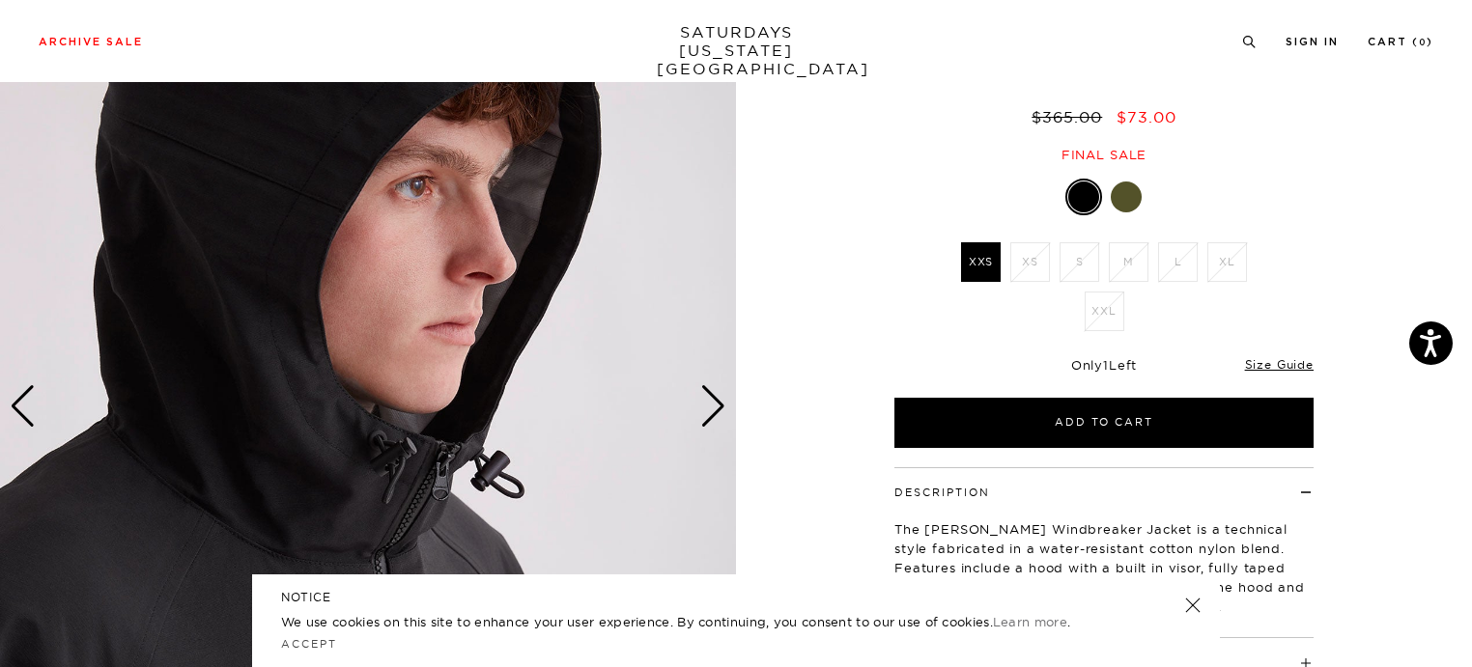
click at [721, 394] on div "Next slide" at bounding box center [713, 406] width 26 height 42
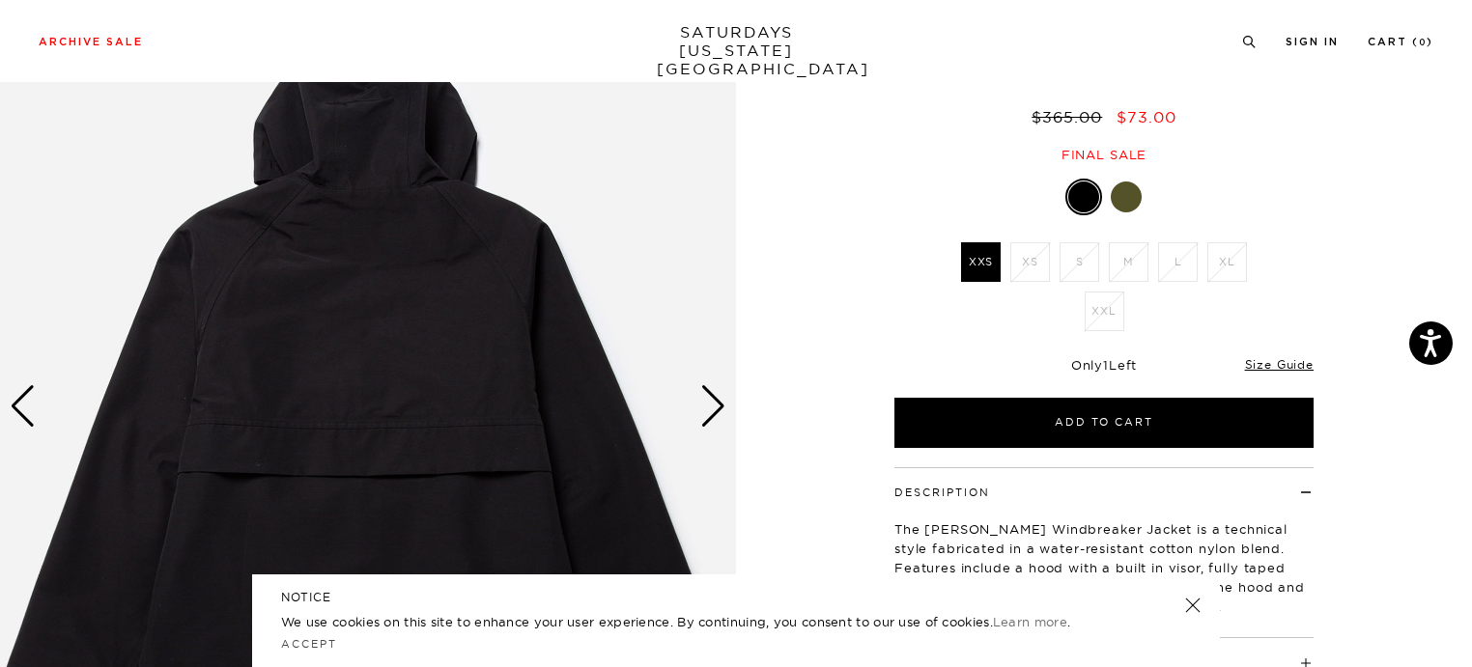
click at [721, 394] on div "Next slide" at bounding box center [713, 406] width 26 height 42
